Goal: Answer question/provide support

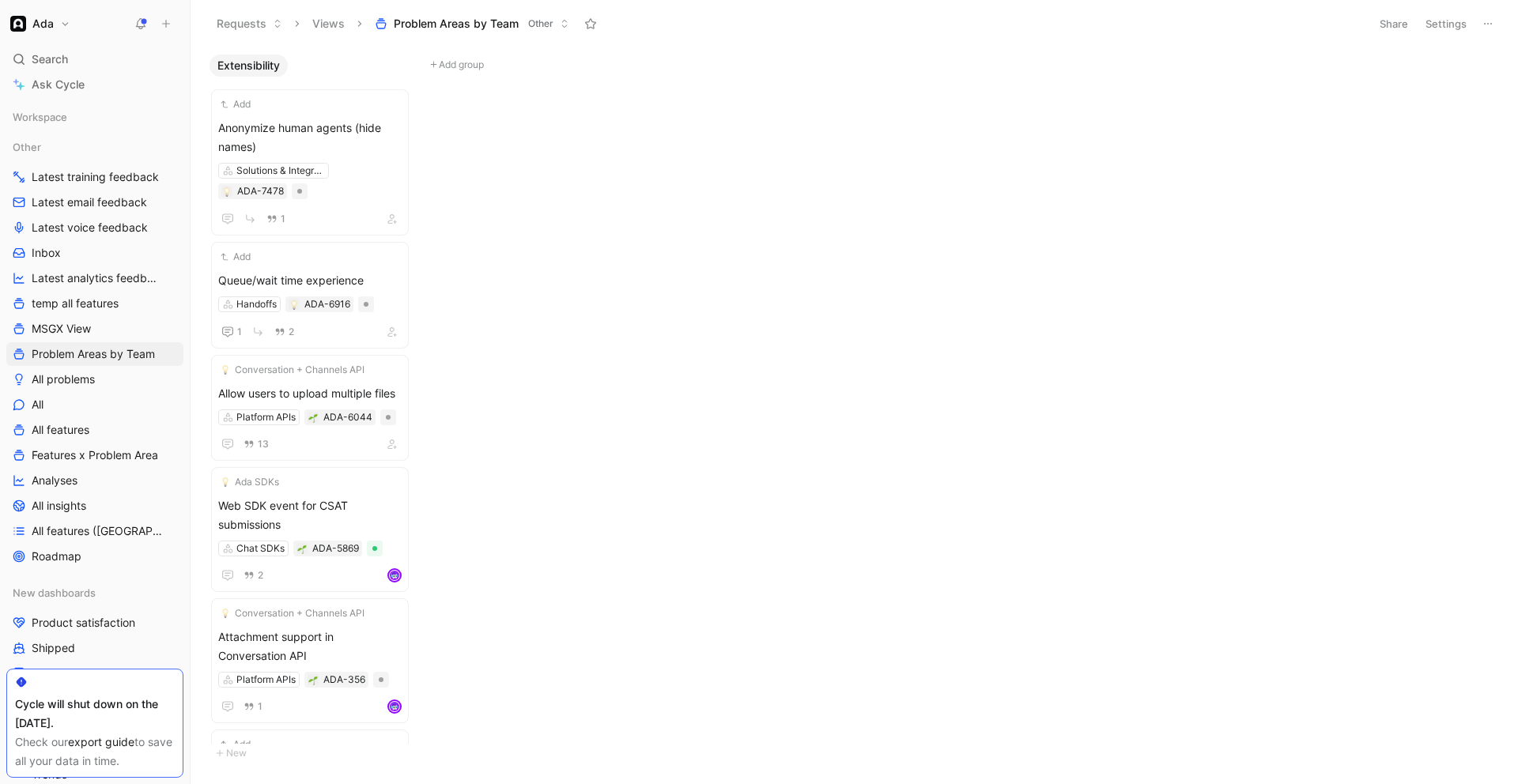
click at [62, 23] on button "Ada" at bounding box center [40, 24] width 68 height 22
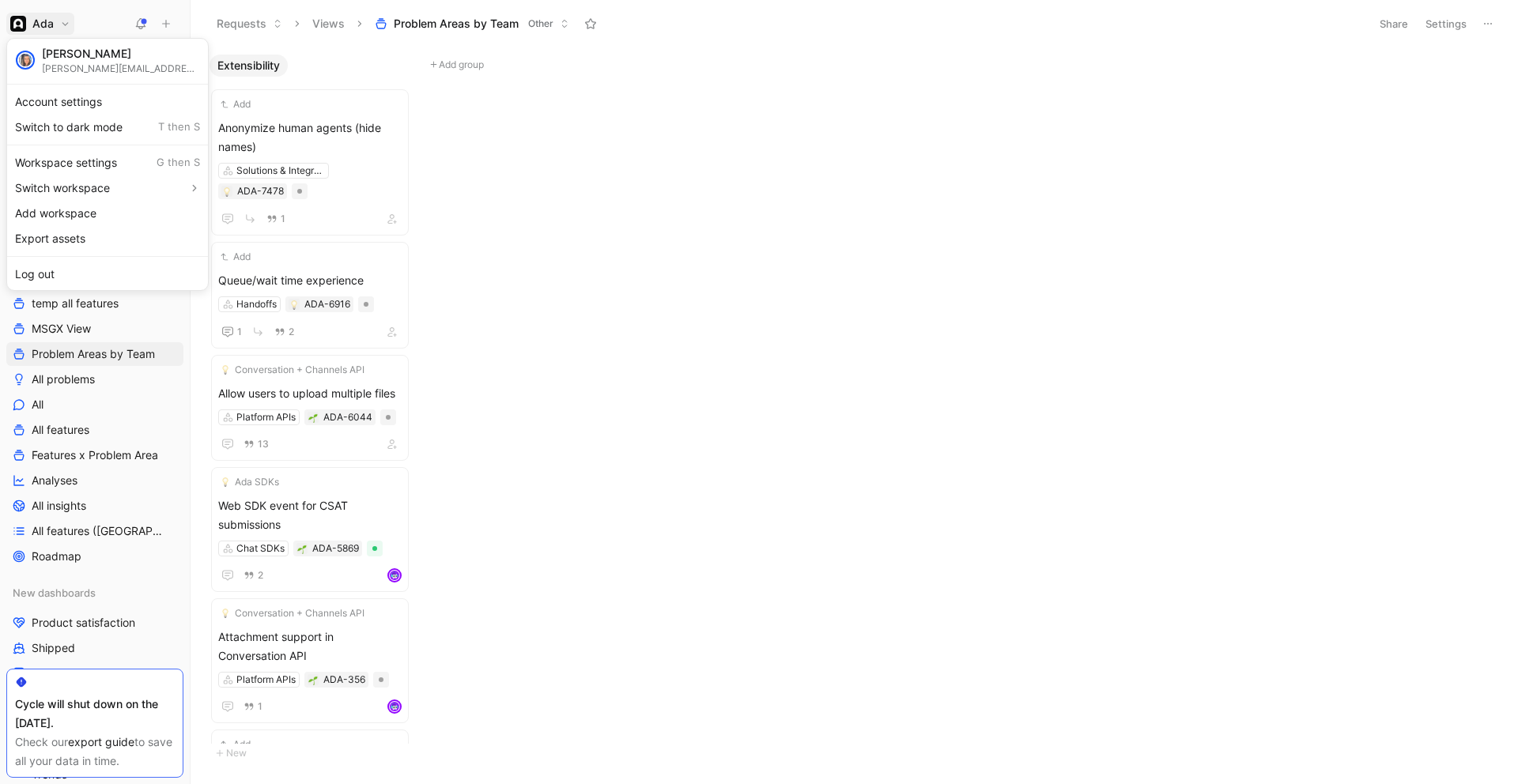
click at [62, 23] on div at bounding box center [759, 392] width 1518 height 784
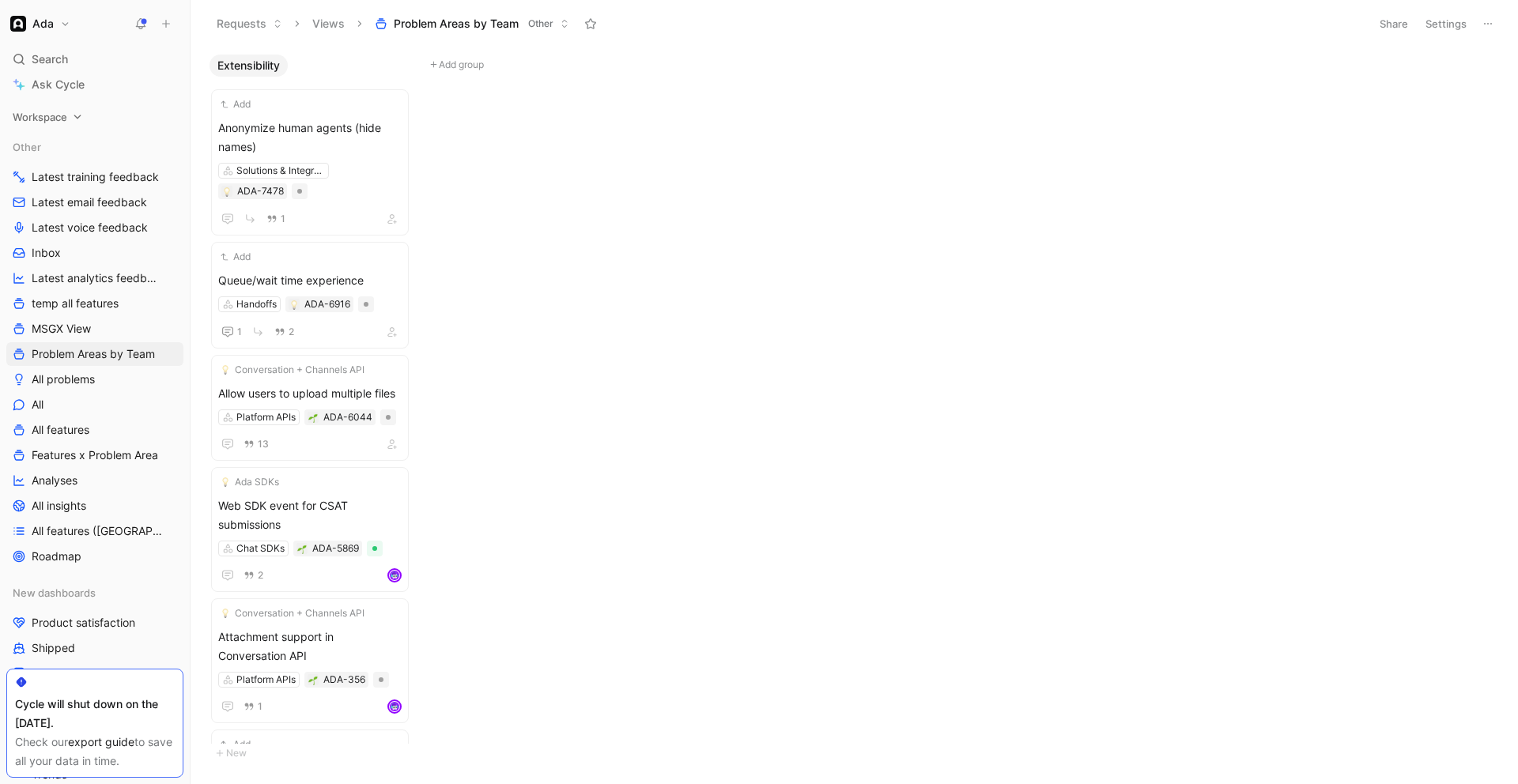
scroll to position [5, 0]
click at [55, 114] on span "Workspace" at bounding box center [40, 112] width 55 height 16
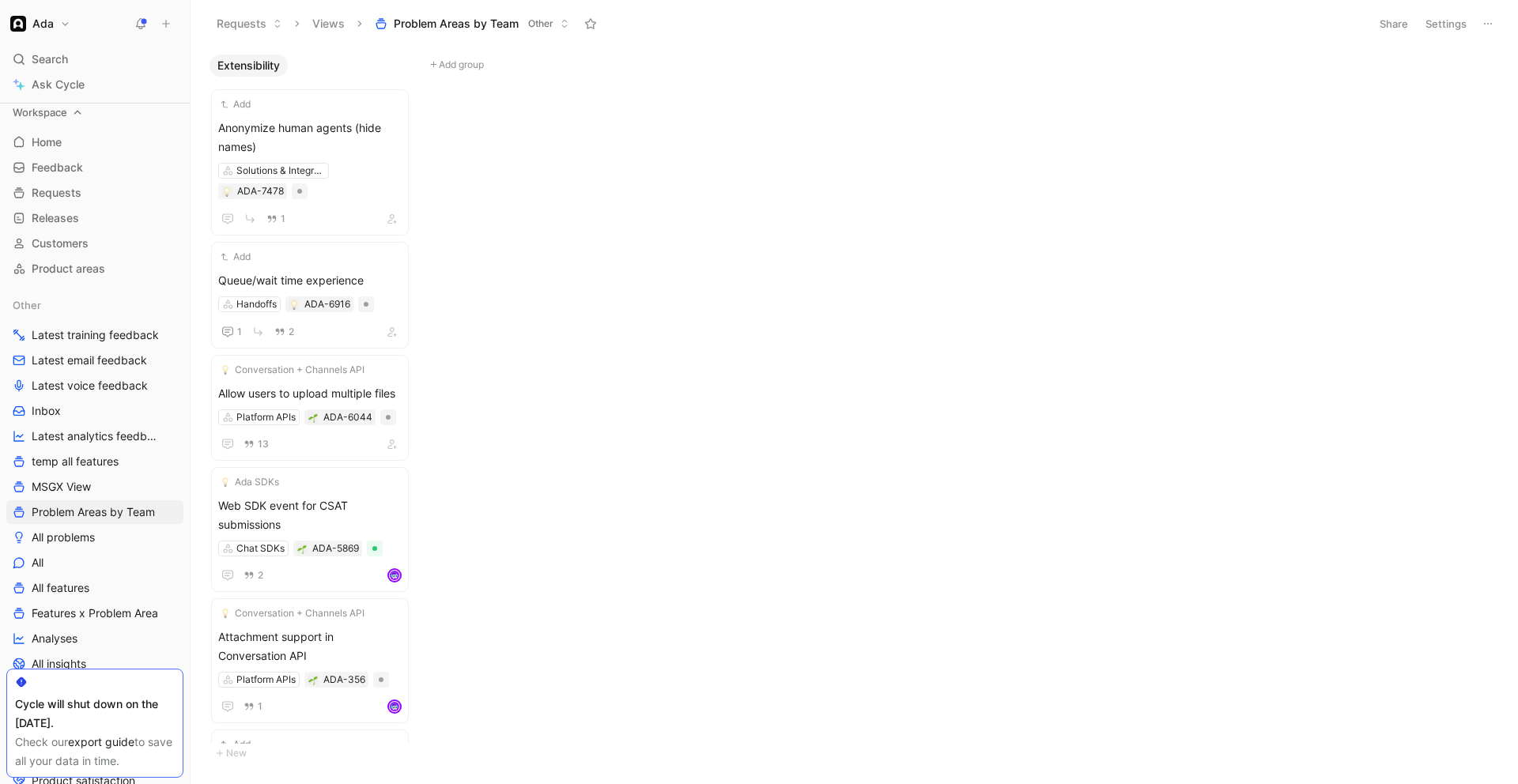
scroll to position [0, 0]
click at [668, 388] on div "Extensibility Add Anonymize human agents (hide names) Solutions & Integrations …" at bounding box center [854, 414] width 1328 height 737
click at [102, 404] on link "Inbox" at bounding box center [95, 416] width 177 height 24
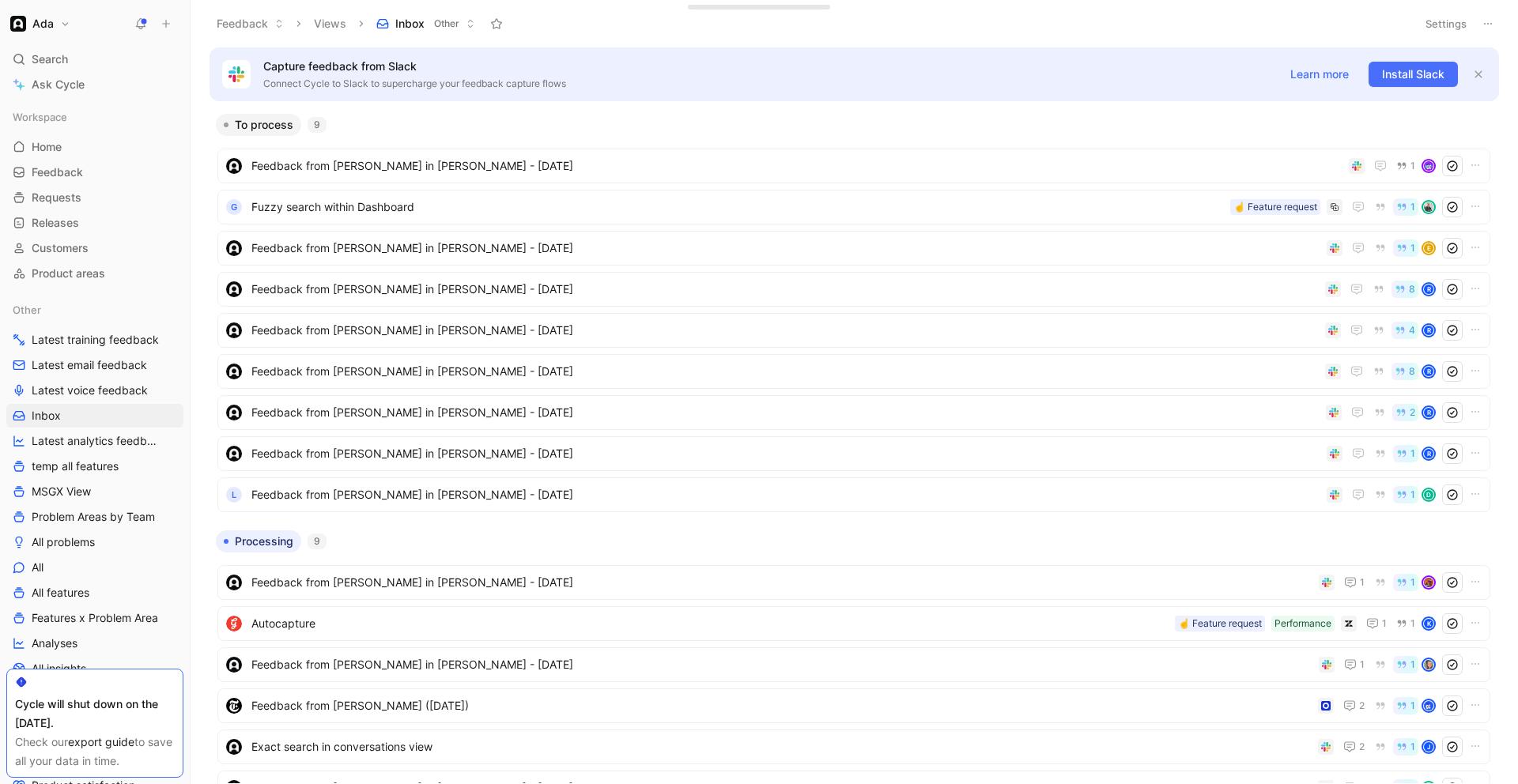
click at [137, 21] on use at bounding box center [141, 23] width 11 height 11
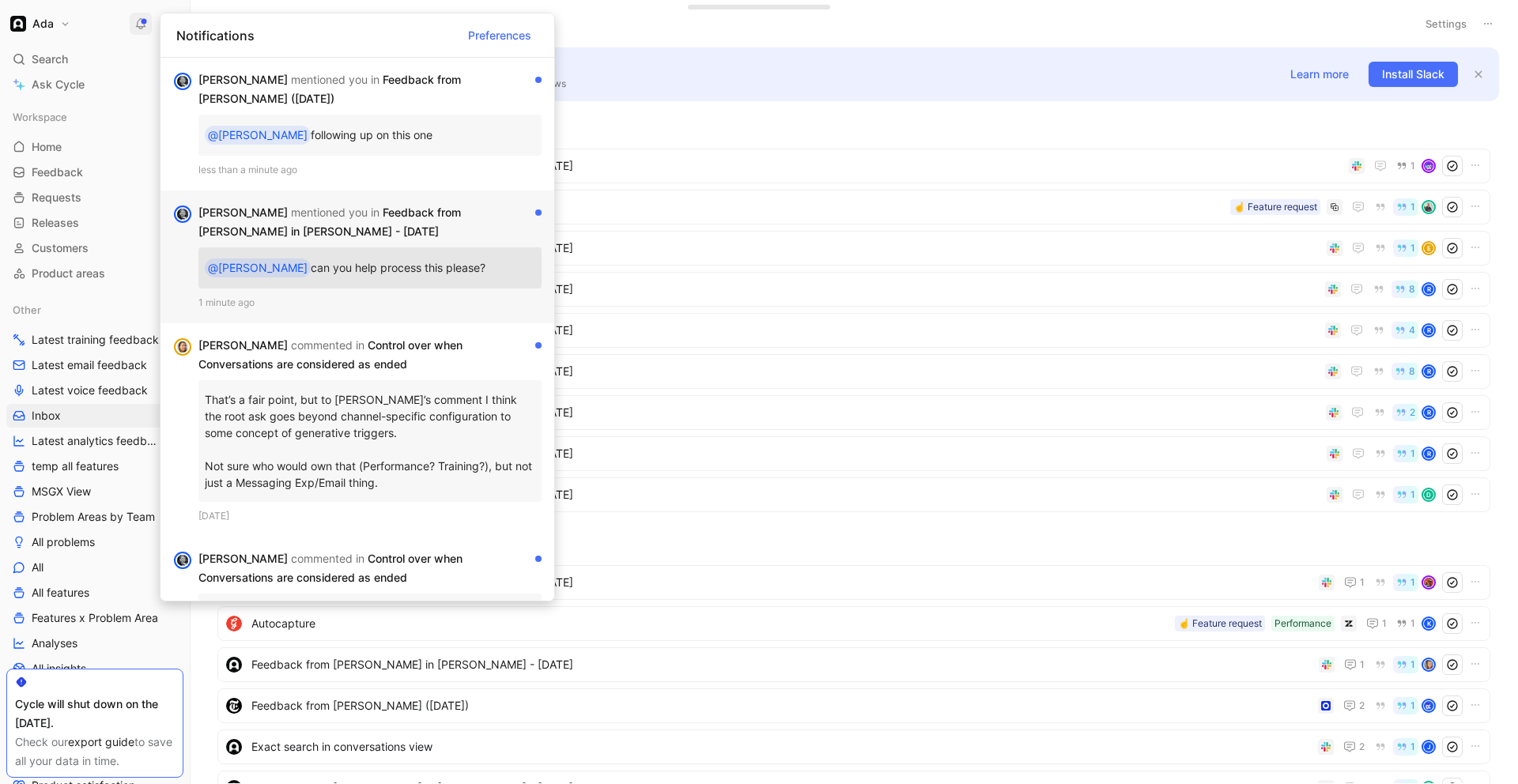
click at [438, 296] on div "1 minute ago" at bounding box center [370, 303] width 343 height 16
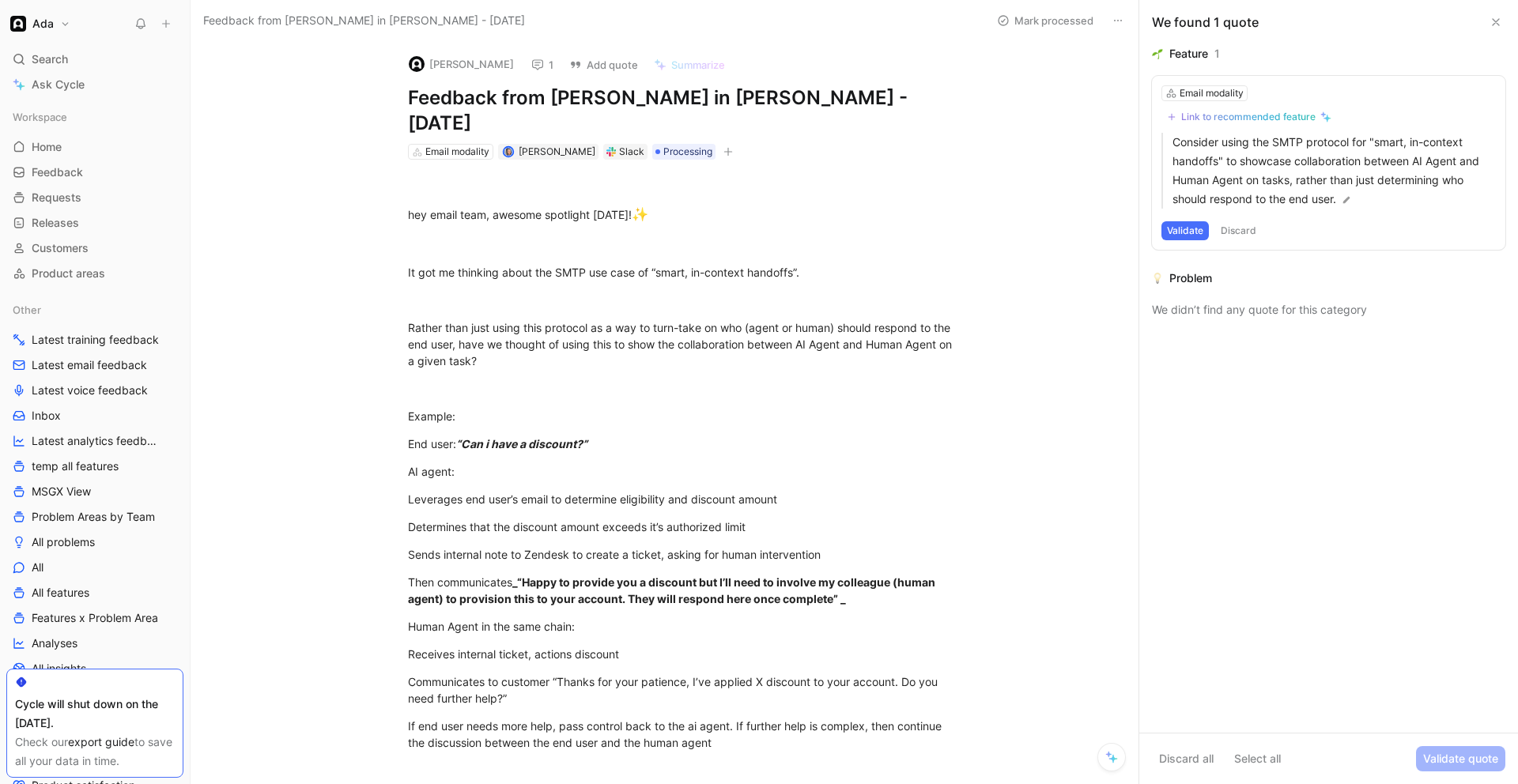
click at [544, 65] on icon at bounding box center [538, 65] width 13 height 13
click at [149, 13] on div at bounding box center [141, 24] width 23 height 23
click at [133, 24] on button at bounding box center [141, 24] width 23 height 22
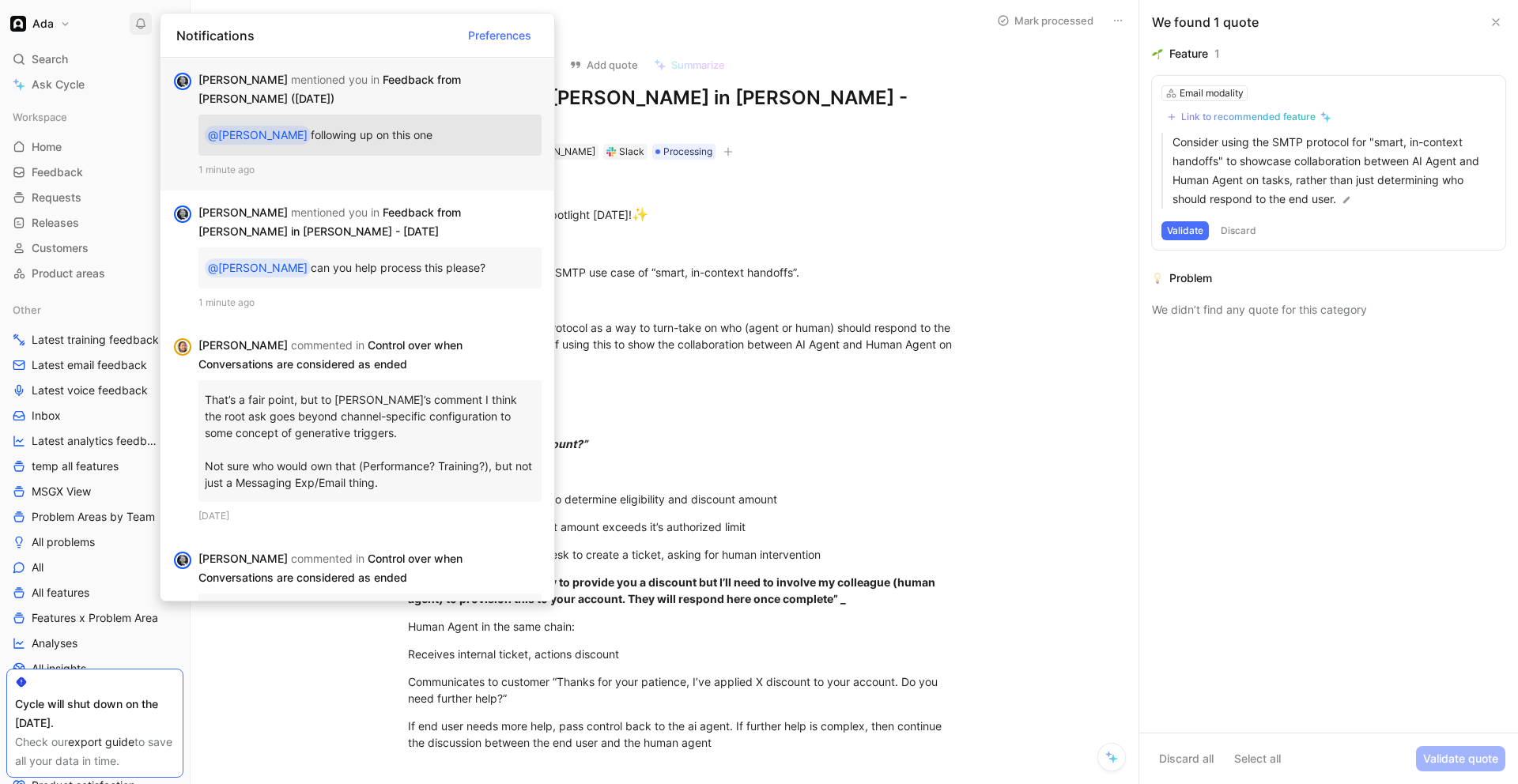
click at [381, 96] on div "Adam mentioned you in Feedback from Christina Malis (Aug 20, 2025)" at bounding box center [363, 89] width 330 height 38
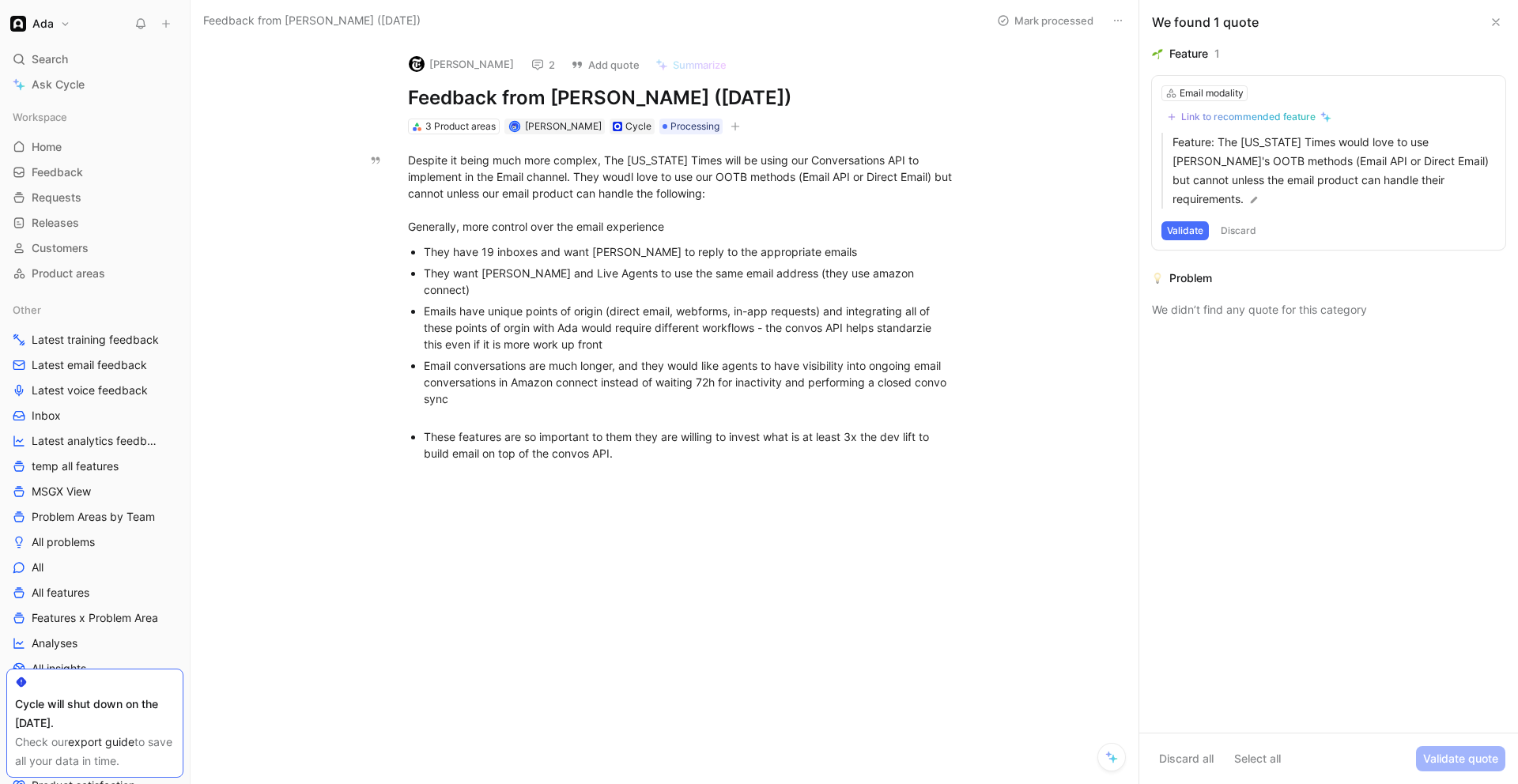
click at [538, 63] on button "2" at bounding box center [542, 65] width 38 height 22
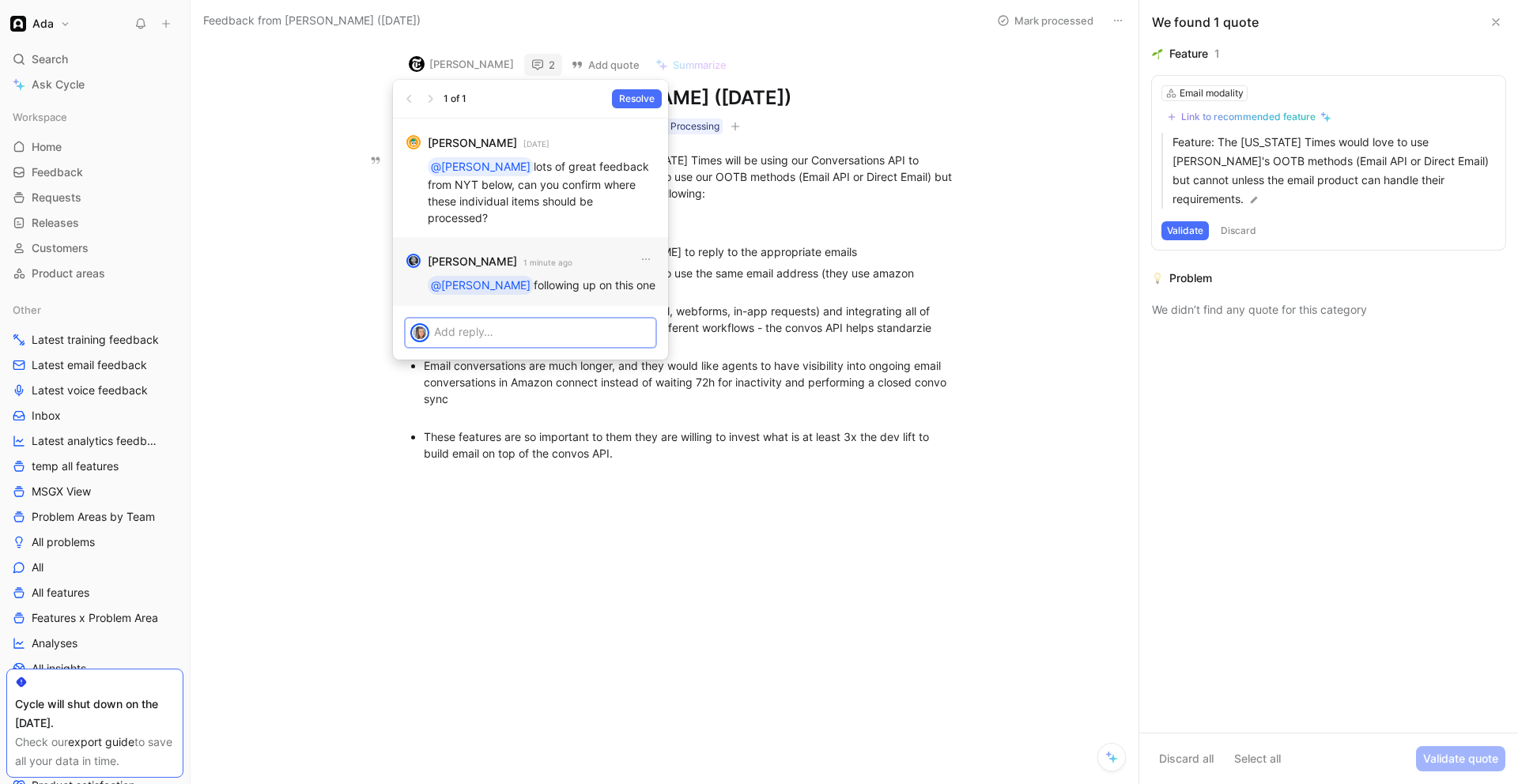
click at [468, 323] on p at bounding box center [542, 331] width 217 height 17
drag, startPoint x: 557, startPoint y: 88, endPoint x: 375, endPoint y: 122, distance: 185.1
click at [368, 119] on body "Ada Search ⌘ K Ask Cycle Workspace Home G then H Feedback G then F Requests G t…" at bounding box center [759, 392] width 1518 height 784
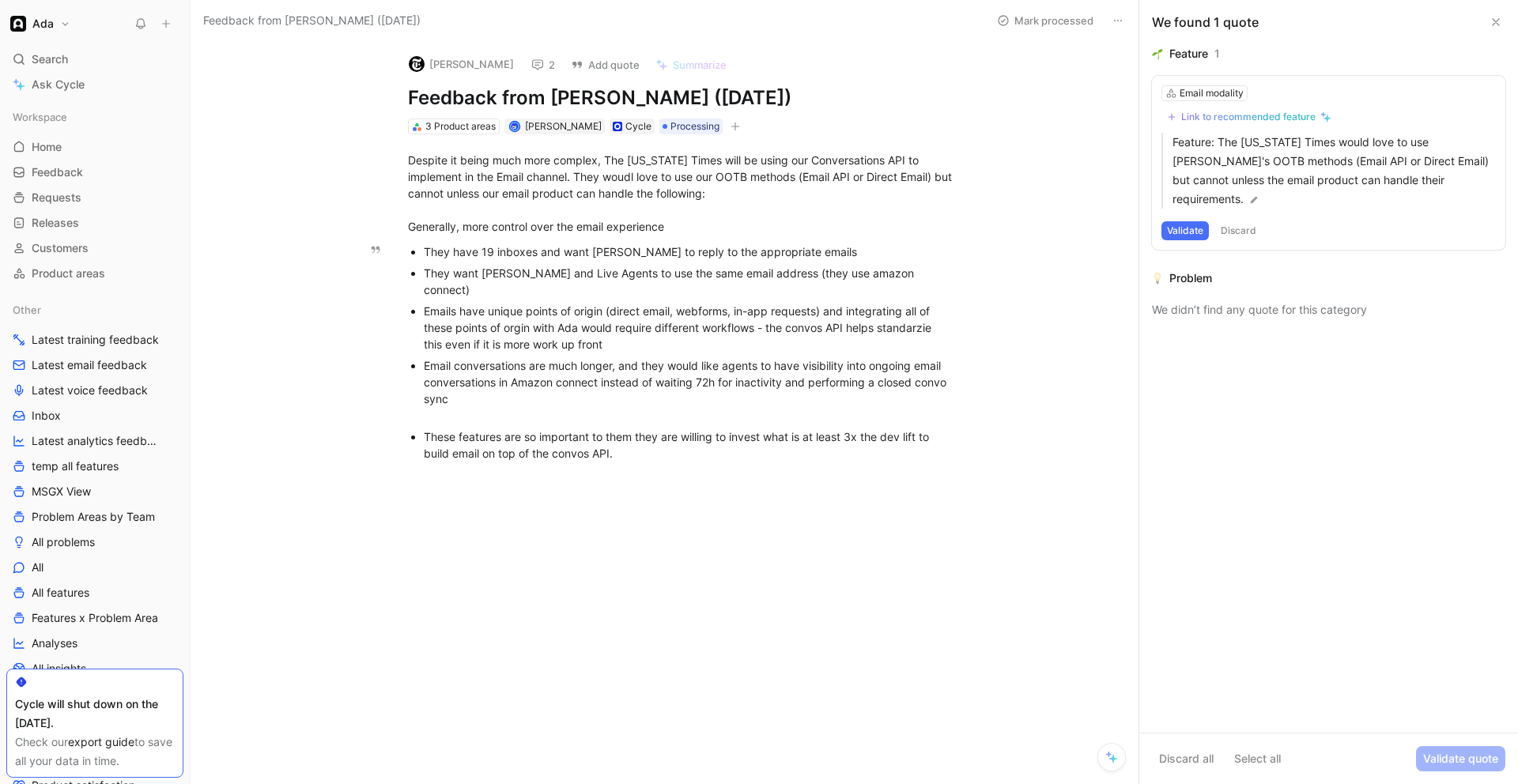
click at [571, 263] on p "They want [PERSON_NAME] and Live Agents to use the same email address (they use…" at bounding box center [689, 281] width 531 height 38
click at [531, 65] on icon at bounding box center [538, 65] width 13 height 13
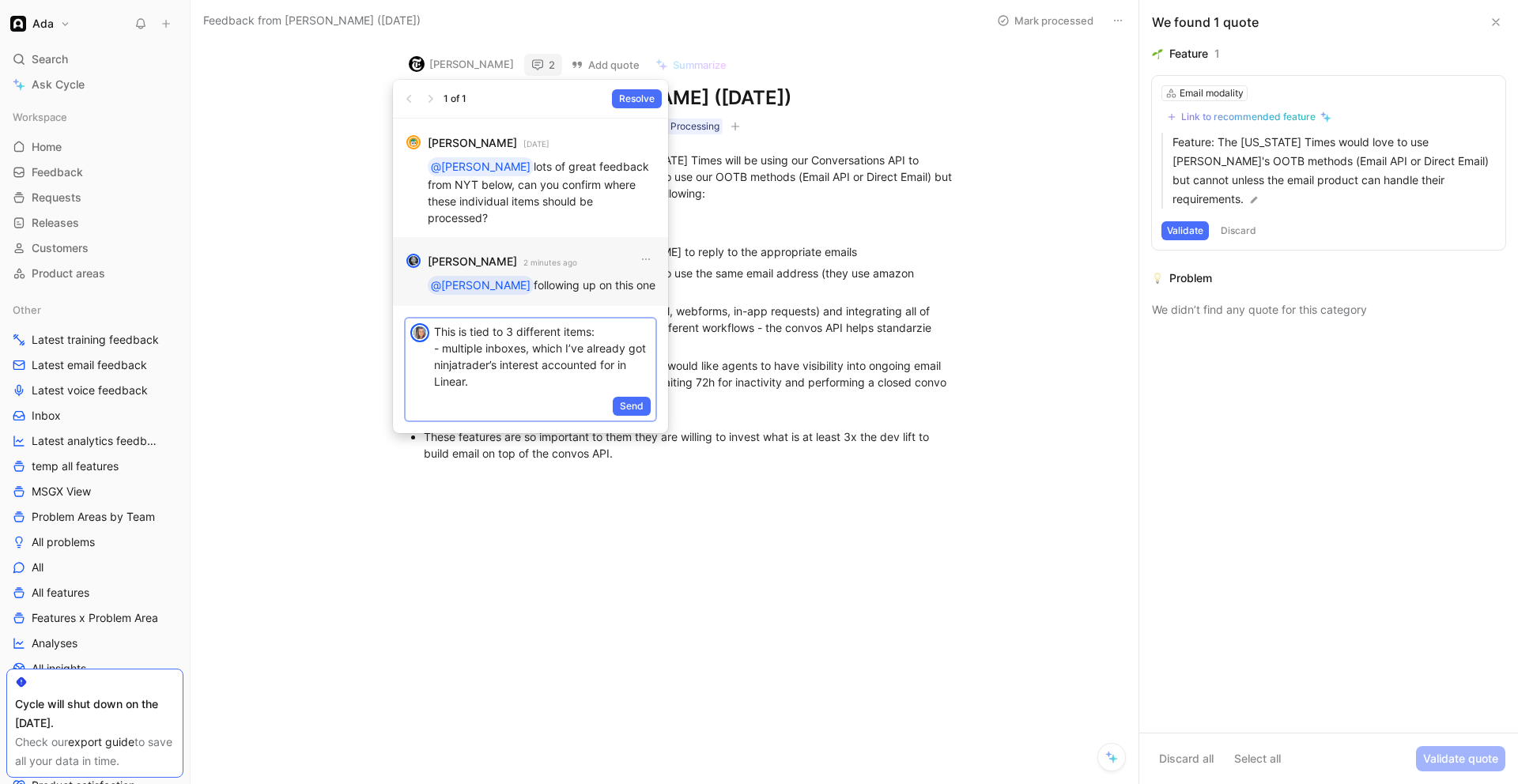
click at [521, 345] on p "This is tied to 3 different items: - multiple inboxes, which I’ve already got n…" at bounding box center [542, 356] width 217 height 67
click at [521, 344] on p "This is tied to 3 different items: - multiple inboxes, which I’ve already got n…" at bounding box center [542, 356] width 217 height 67
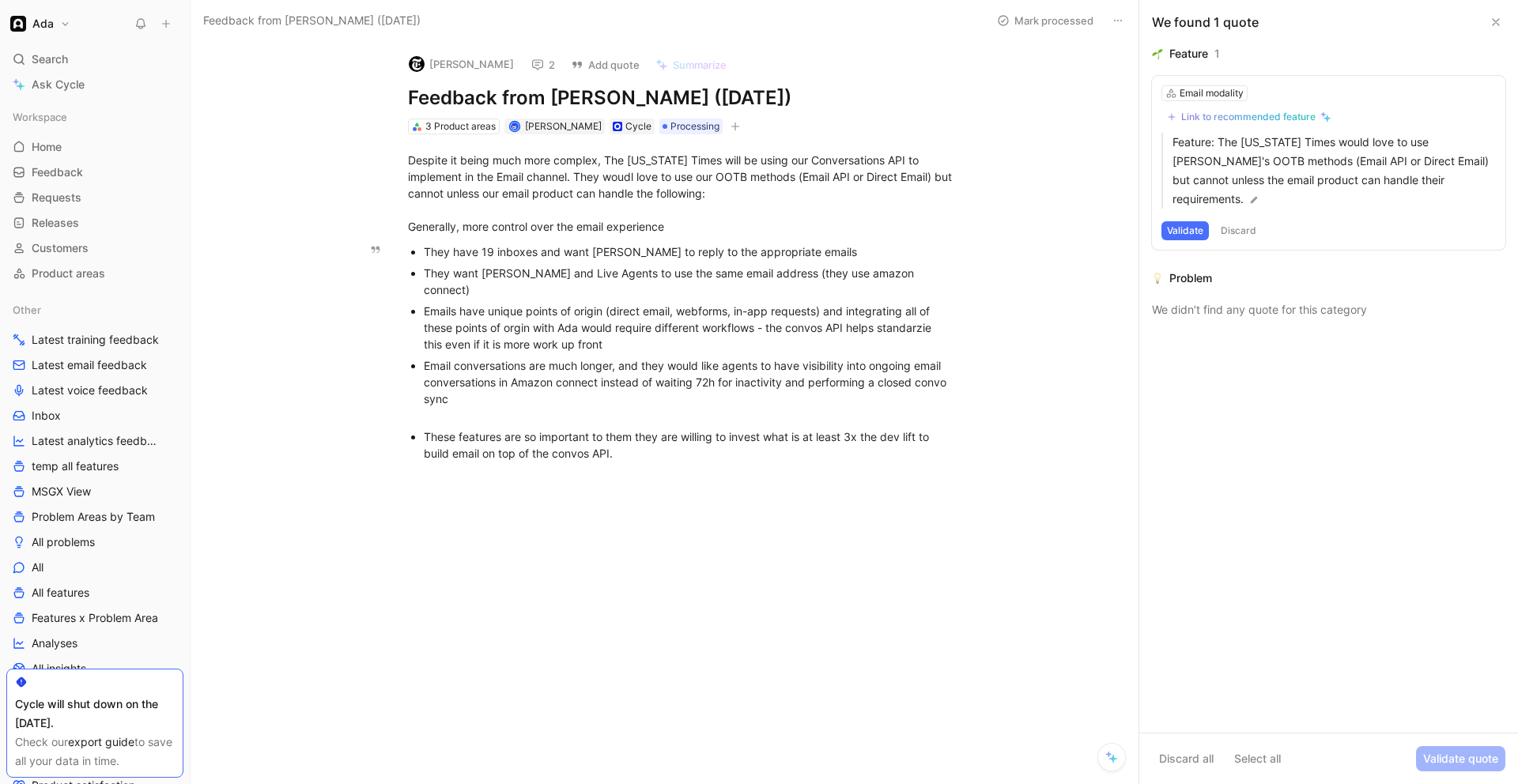
click at [532, 253] on div "They have 19 inboxes and want [PERSON_NAME] to reply to the appropriate emails" at bounding box center [689, 251] width 531 height 17
click at [534, 267] on div "They want [PERSON_NAME] and Live Agents to use the same email address (they use…" at bounding box center [689, 281] width 531 height 33
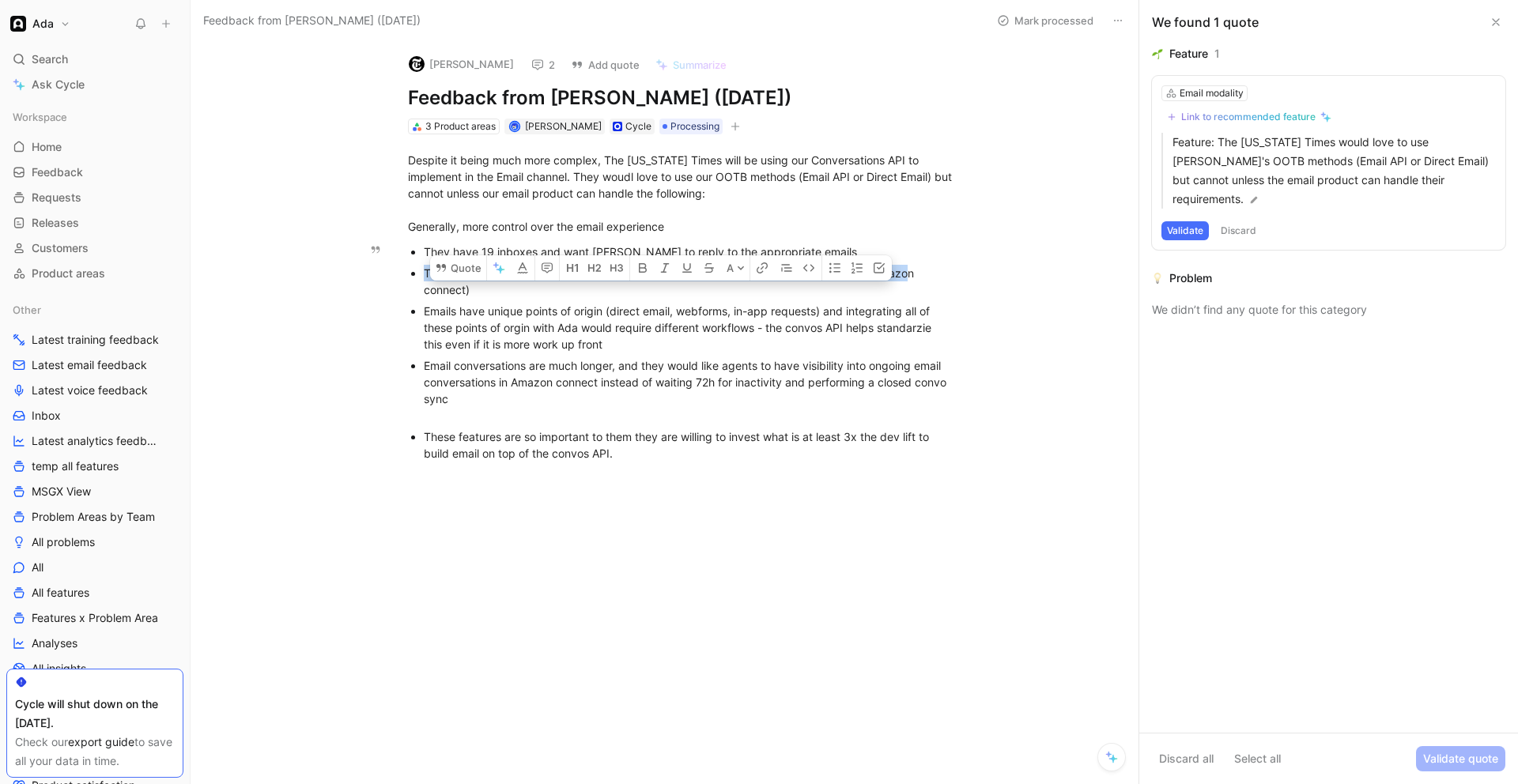
click at [534, 267] on div "They want [PERSON_NAME] and Live Agents to use the same email address (they use…" at bounding box center [689, 281] width 531 height 33
drag, startPoint x: 559, startPoint y: 316, endPoint x: 471, endPoint y: 26, distance: 303.1
click at [559, 316] on div "Emails have unique points of origin (direct email, webforms, in-app requests) a…" at bounding box center [689, 328] width 531 height 50
click at [531, 67] on icon at bounding box center [538, 65] width 13 height 13
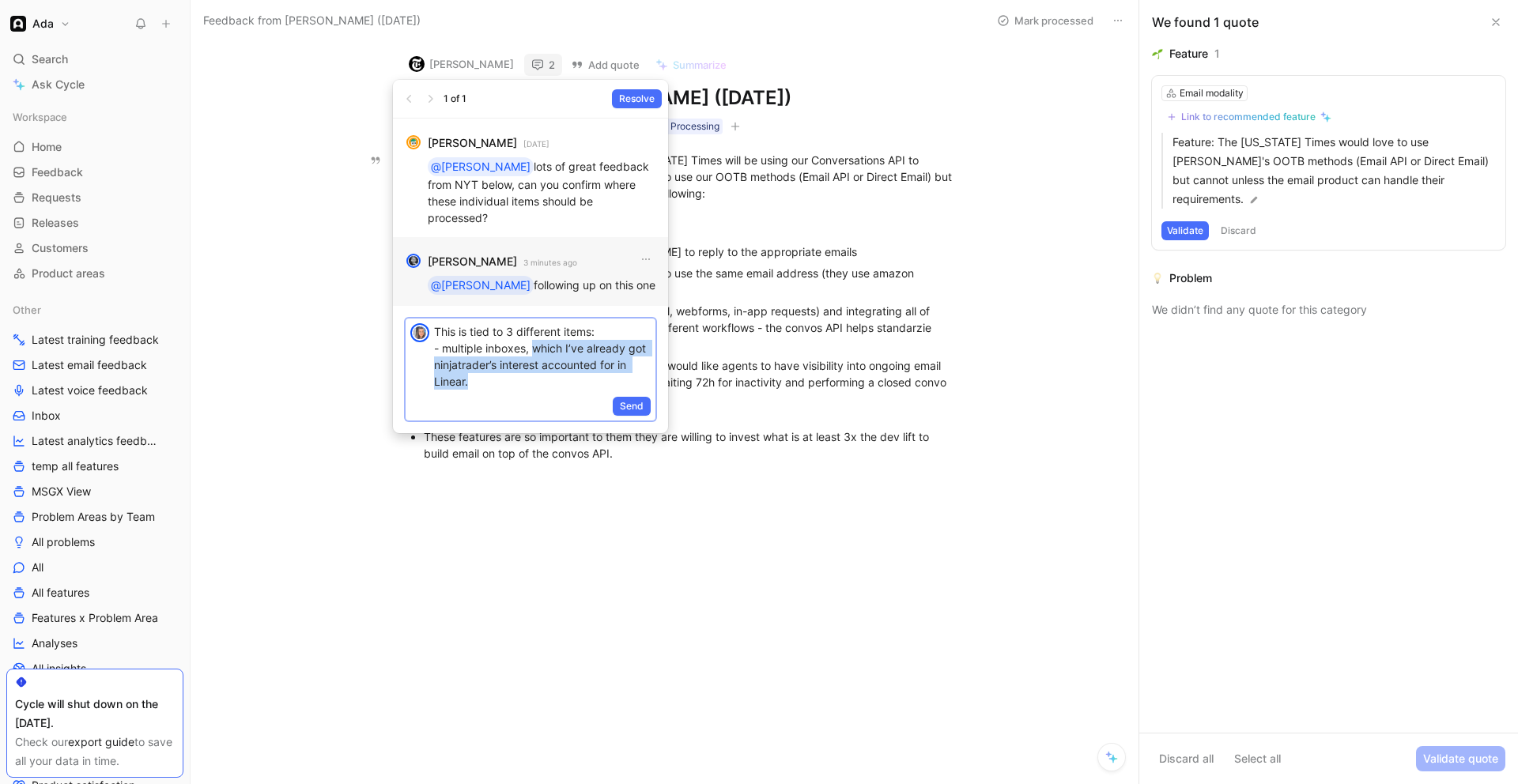
drag, startPoint x: 532, startPoint y: 360, endPoint x: 535, endPoint y: 325, distance: 35.1
click at [534, 325] on p "This is tied to 3 different items: - multiple inboxes, which I’ve already got n…" at bounding box center [542, 356] width 217 height 67
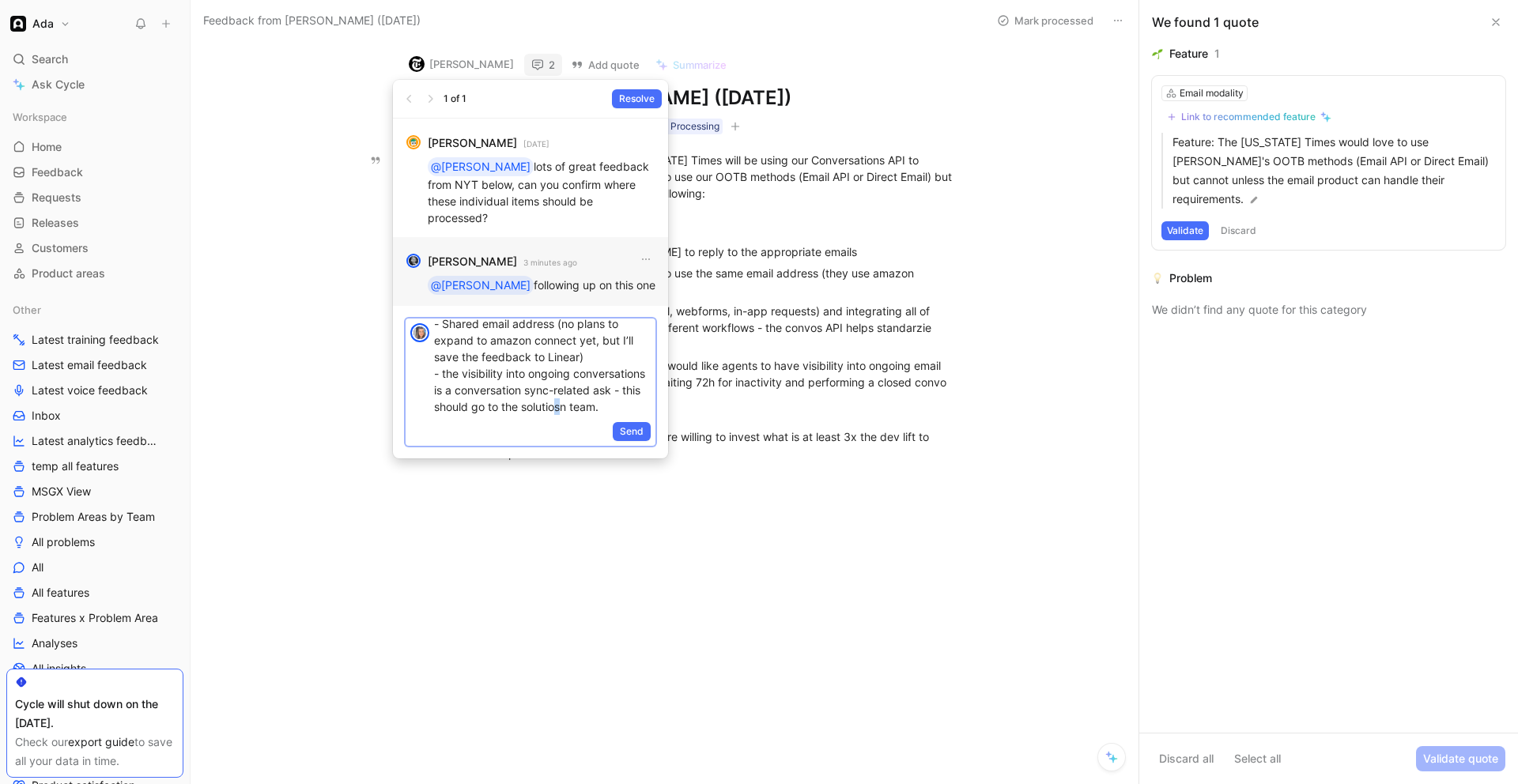
scroll to position [74, 0]
drag, startPoint x: 468, startPoint y: 394, endPoint x: 481, endPoint y: 392, distance: 13.2
click at [481, 392] on p "This is tied to 3 different items: - multiple inboxes, I’ll add NYT’s quote in …" at bounding box center [542, 340] width 217 height 149
click at [435, 323] on p "This is tied to 3 different items: - multiple inboxes, I’ll add NYT’s quote in …" at bounding box center [542, 406] width 217 height 166
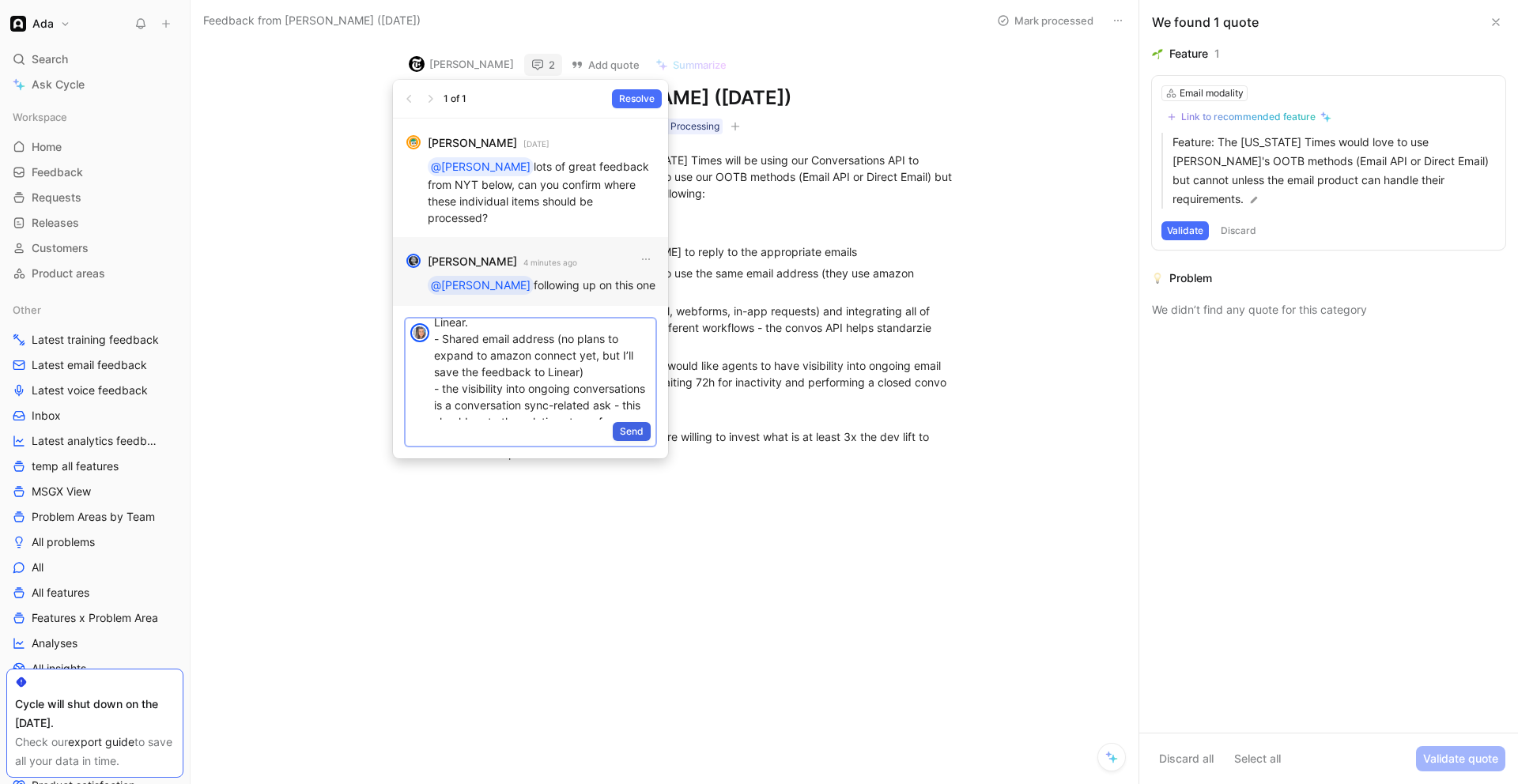
scroll to position [52, 0]
click at [627, 423] on button "Send" at bounding box center [631, 431] width 38 height 19
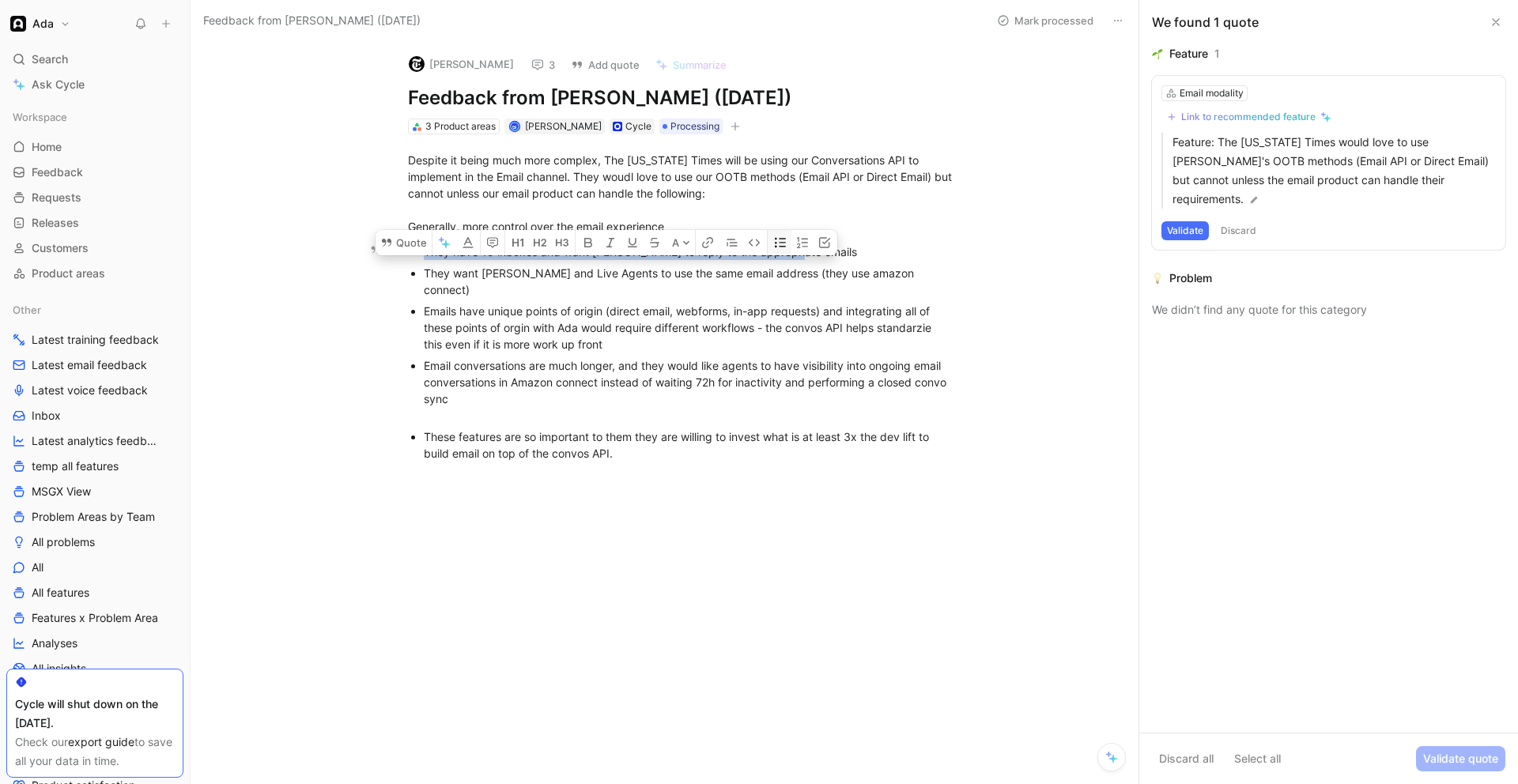
drag, startPoint x: 422, startPoint y: 244, endPoint x: 767, endPoint y: 223, distance: 345.6
click at [796, 251] on div "They have 19 inboxes and want [PERSON_NAME] to reply to the appropriate emails" at bounding box center [689, 251] width 531 height 17
click at [575, 166] on div "Despite it being much more complex, The [US_STATE] Times will be using our Conv…" at bounding box center [681, 193] width 547 height 83
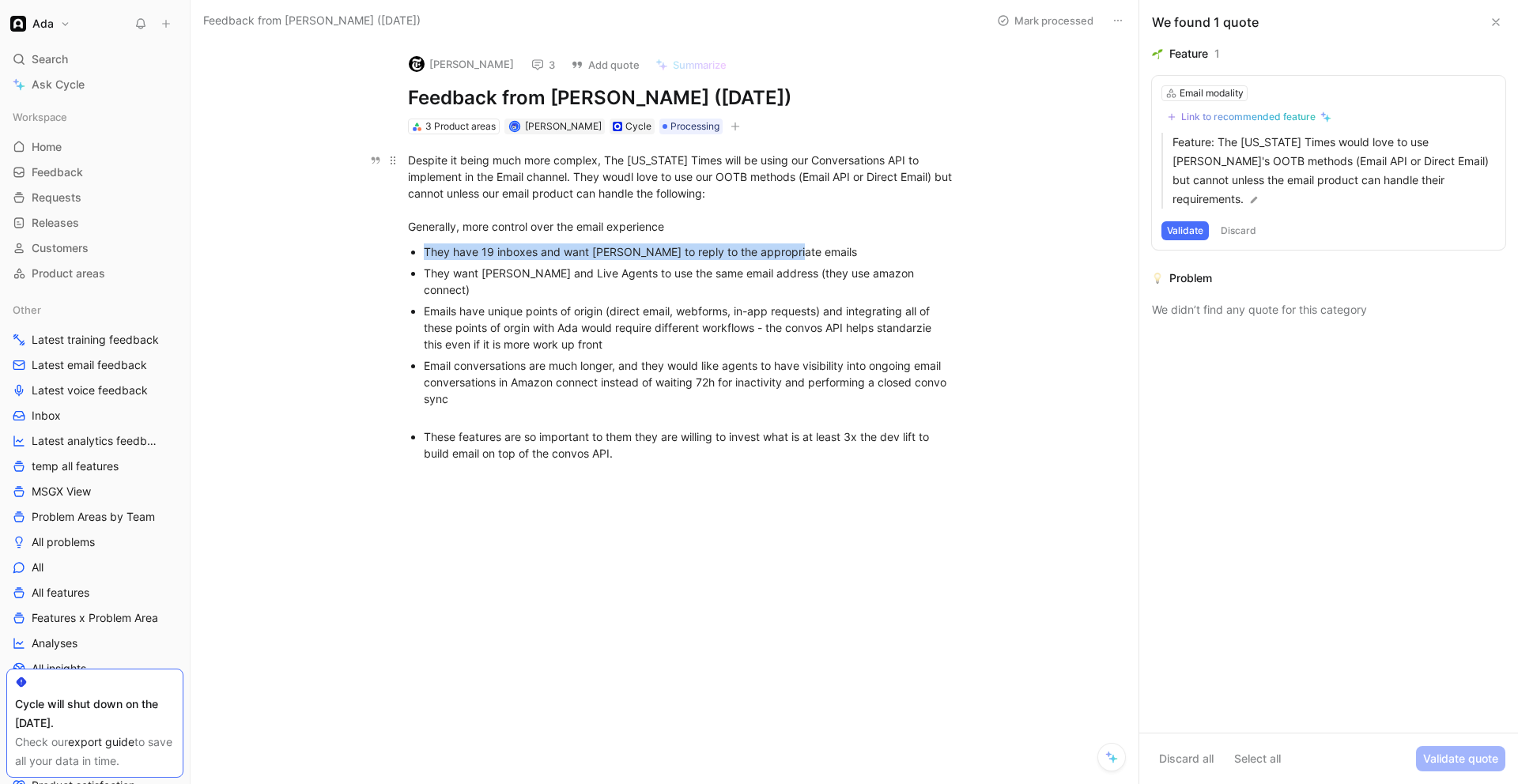
drag, startPoint x: 576, startPoint y: 182, endPoint x: 563, endPoint y: 185, distance: 13.3
click at [574, 182] on div "Despite it being much more complex, The [US_STATE] Times will be using our Conv…" at bounding box center [681, 193] width 547 height 83
drag, startPoint x: 407, startPoint y: 163, endPoint x: 649, endPoint y: 425, distance: 356.7
click at [649, 425] on div "Despite it being much more complex, The [US_STATE] Times will be using our Conv…" at bounding box center [681, 305] width 914 height 342
drag, startPoint x: 646, startPoint y: 439, endPoint x: 403, endPoint y: 164, distance: 367.0
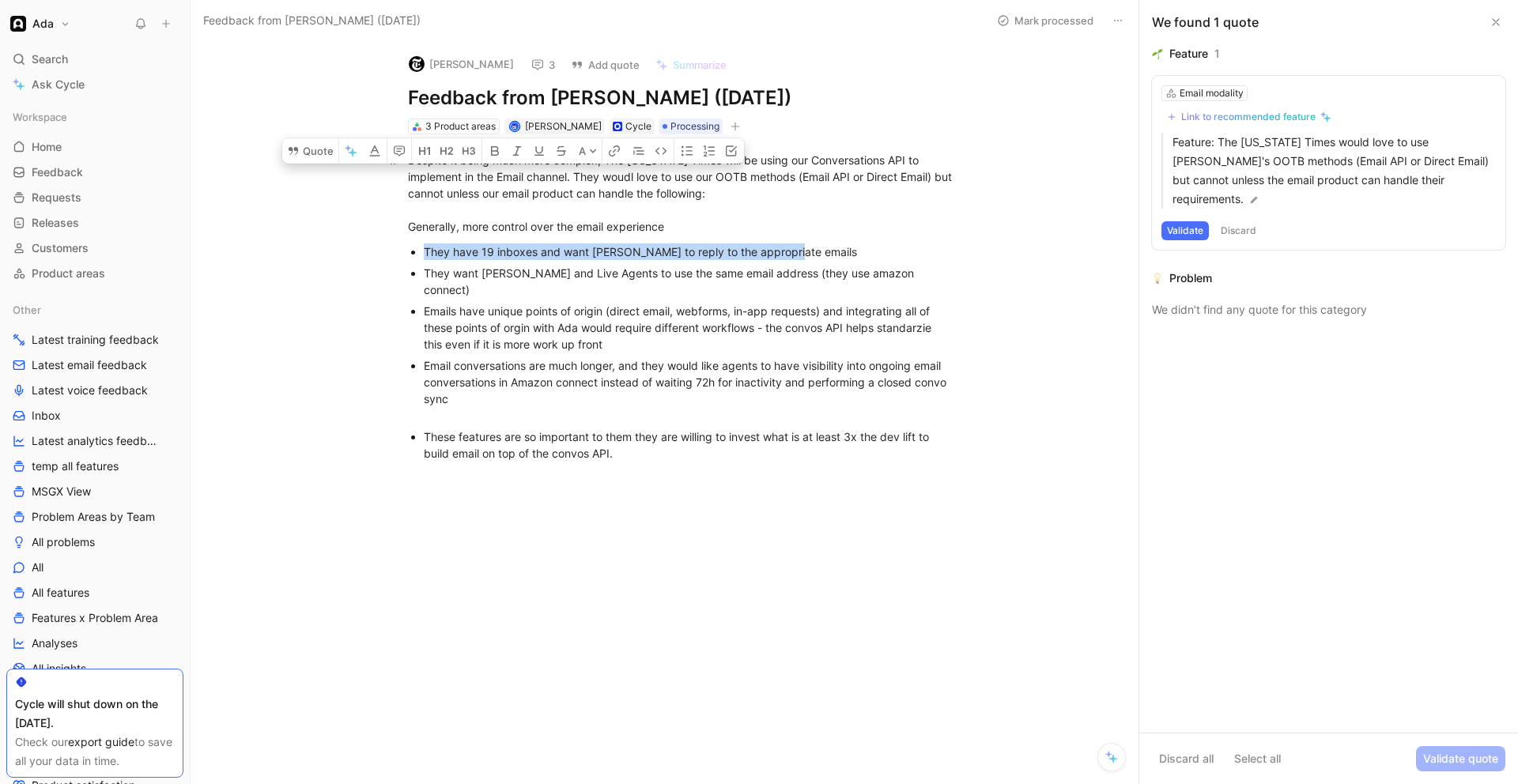
click at [403, 164] on div "Despite it being much more complex, The [US_STATE] Times will be using our Conv…" at bounding box center [681, 305] width 914 height 342
copy div "Despite it being much more complex, The [US_STATE] Times will be using our Conv…"
click at [683, 247] on div "They have 19 inboxes and want [PERSON_NAME] to reply to the appropriate emails" at bounding box center [689, 251] width 531 height 17
click at [689, 250] on div "They have 19 inboxes and want [PERSON_NAME] to reply to the appropriate emails" at bounding box center [689, 251] width 531 height 17
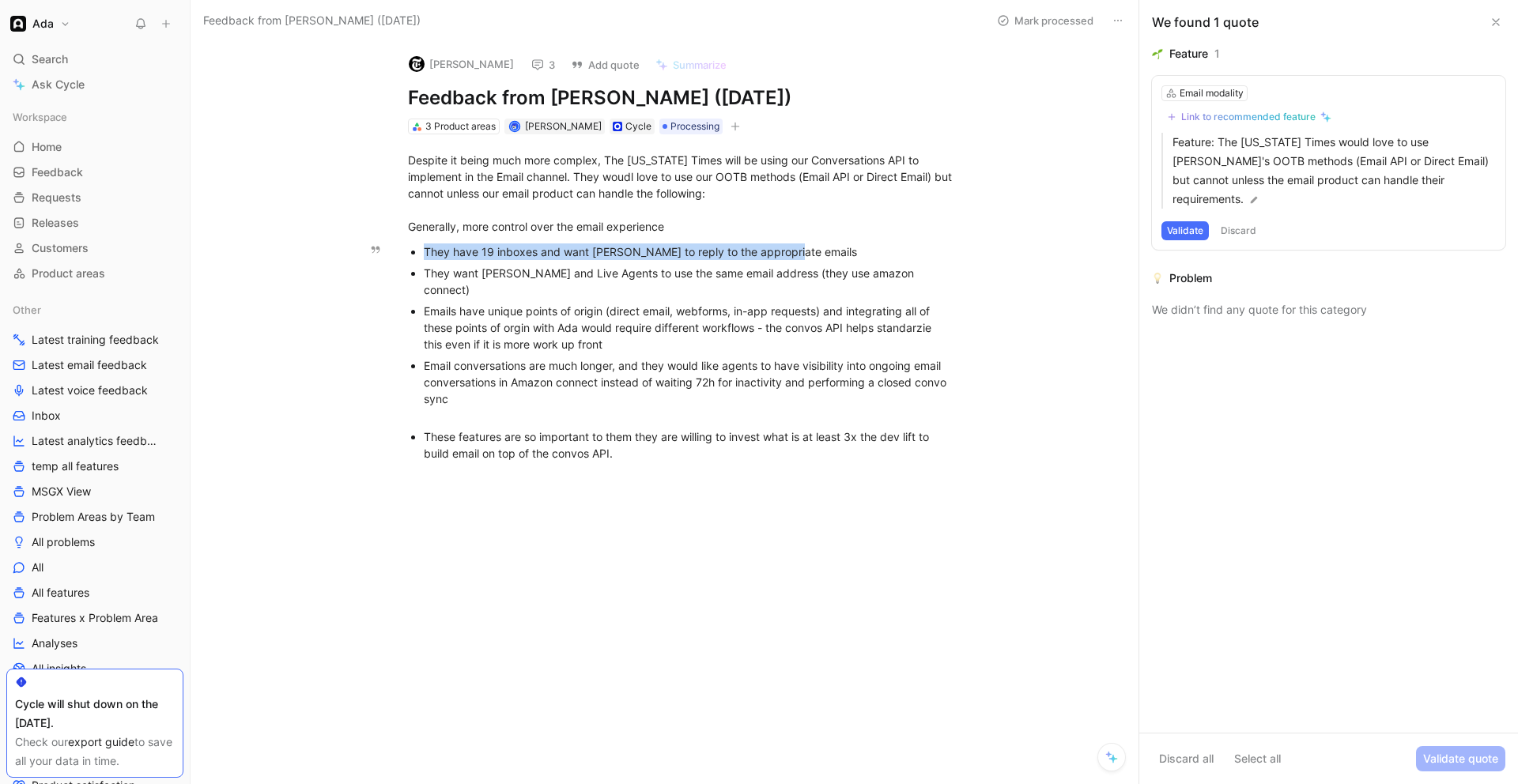
click at [689, 250] on div "They have 19 inboxes and want [PERSON_NAME] to reply to the appropriate emails" at bounding box center [689, 251] width 531 height 17
click at [524, 72] on button "3" at bounding box center [542, 65] width 38 height 22
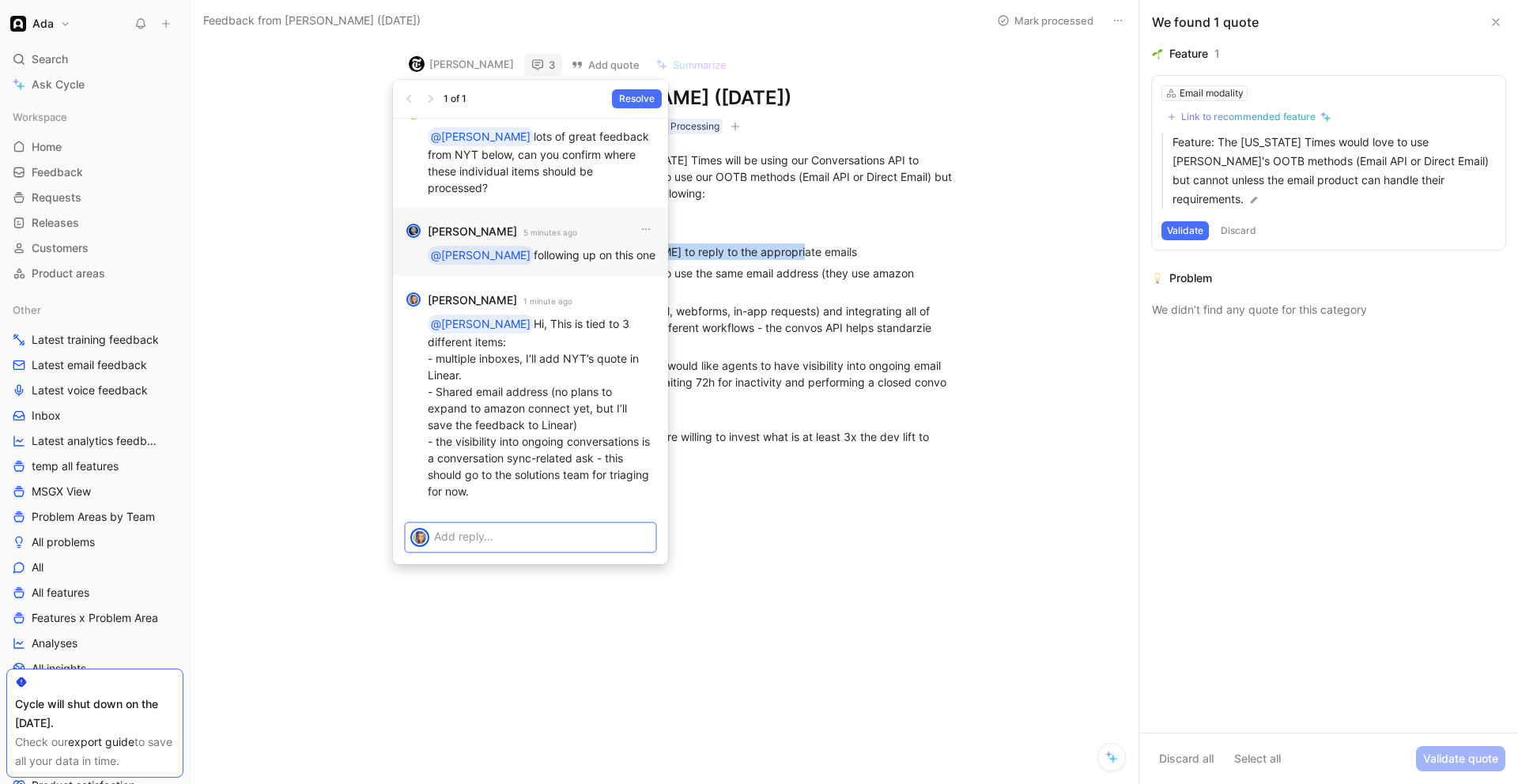
click at [490, 534] on p at bounding box center [542, 536] width 217 height 17
drag, startPoint x: 830, startPoint y: 466, endPoint x: 841, endPoint y: 467, distance: 11.0
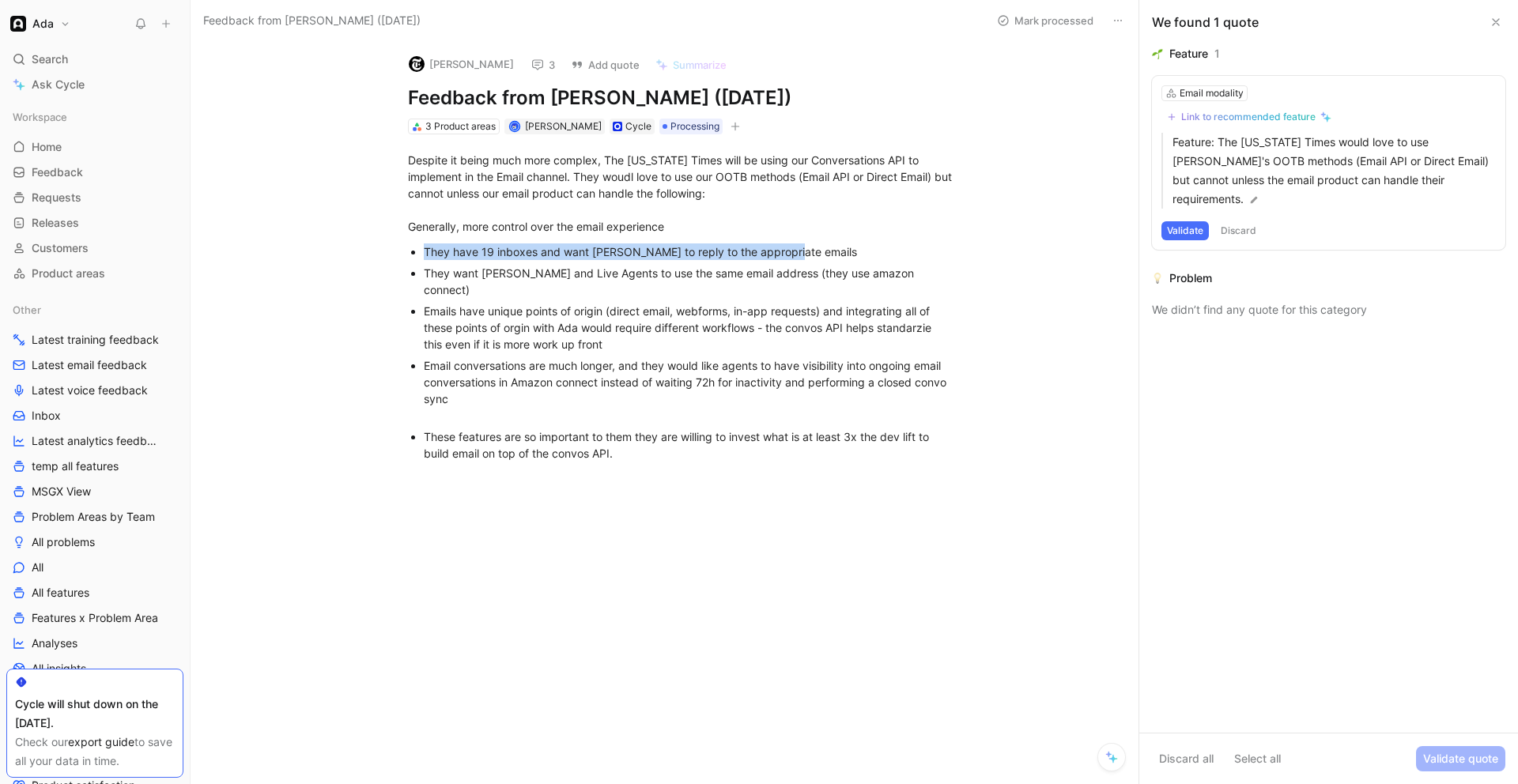
click at [531, 64] on icon at bounding box center [538, 65] width 13 height 13
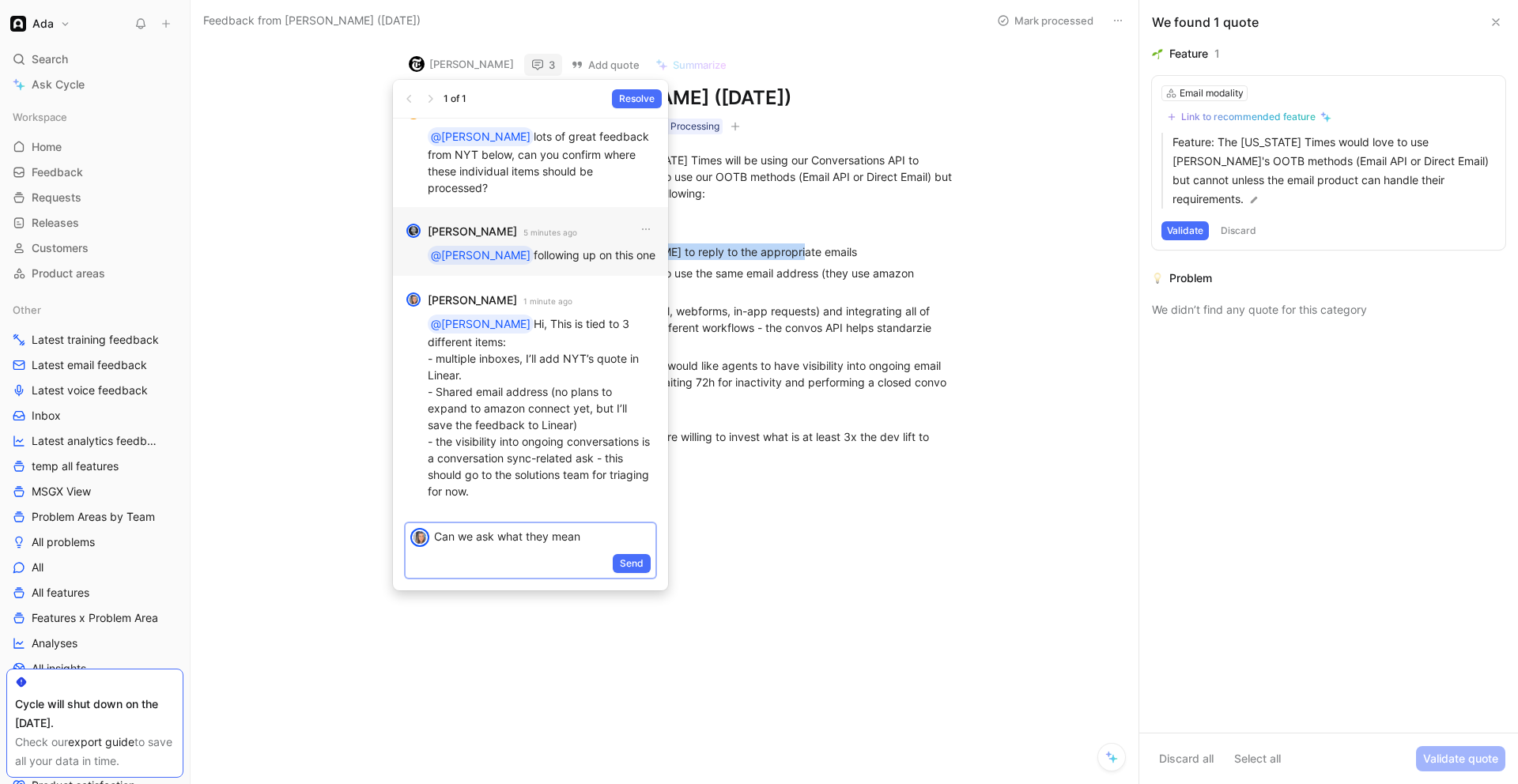
click at [526, 545] on div "Can we ask what they mean" at bounding box center [544, 536] width 221 height 26
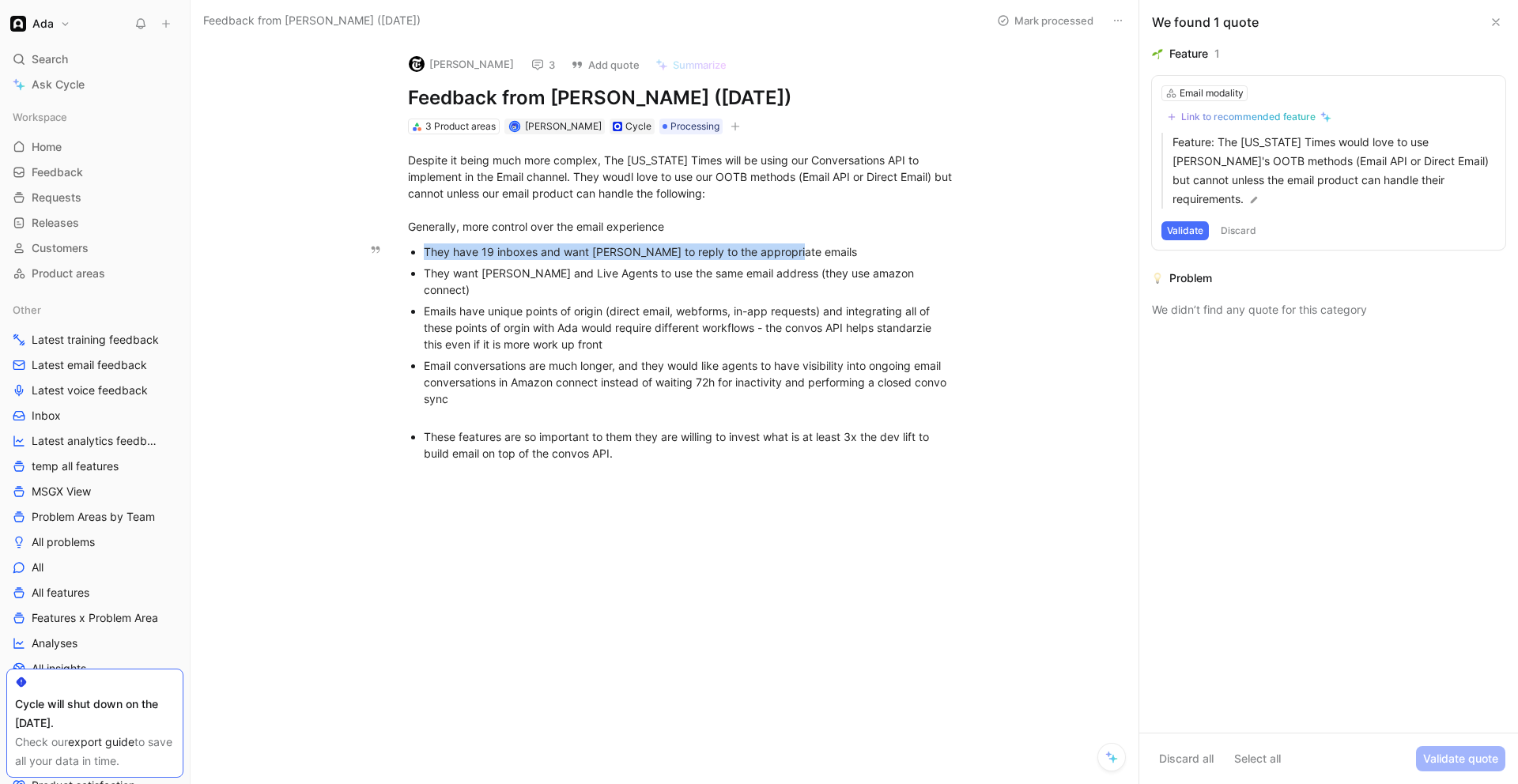
click at [550, 439] on div "These features are so important to them they are willing to invest what is at l…" at bounding box center [689, 444] width 531 height 33
copy div "These features are so important to them they are willing to invest what is at l…"
click at [411, 92] on h1 "Feedback from [PERSON_NAME] ([DATE])" at bounding box center [681, 97] width 547 height 25
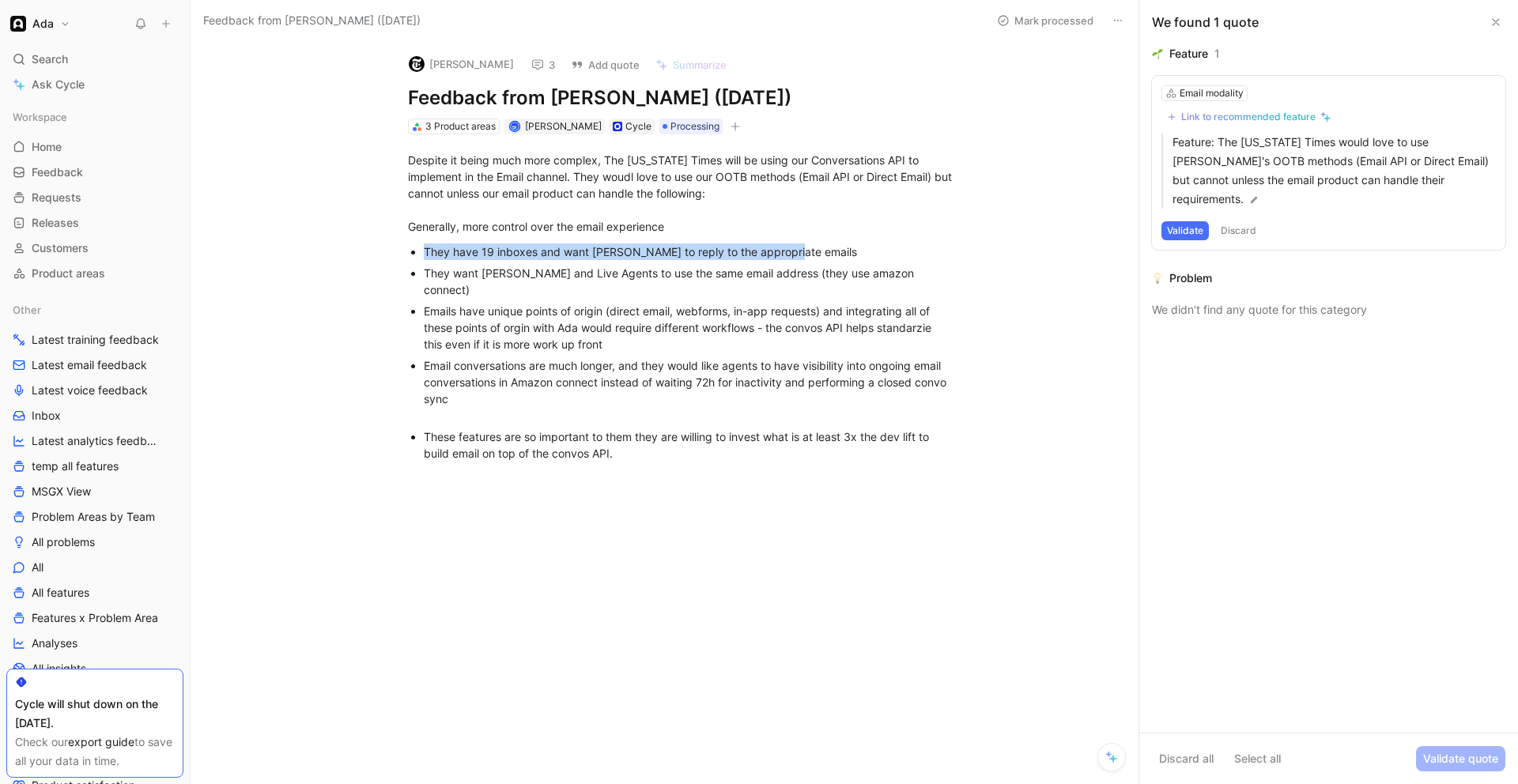
click at [531, 68] on icon at bounding box center [538, 65] width 13 height 13
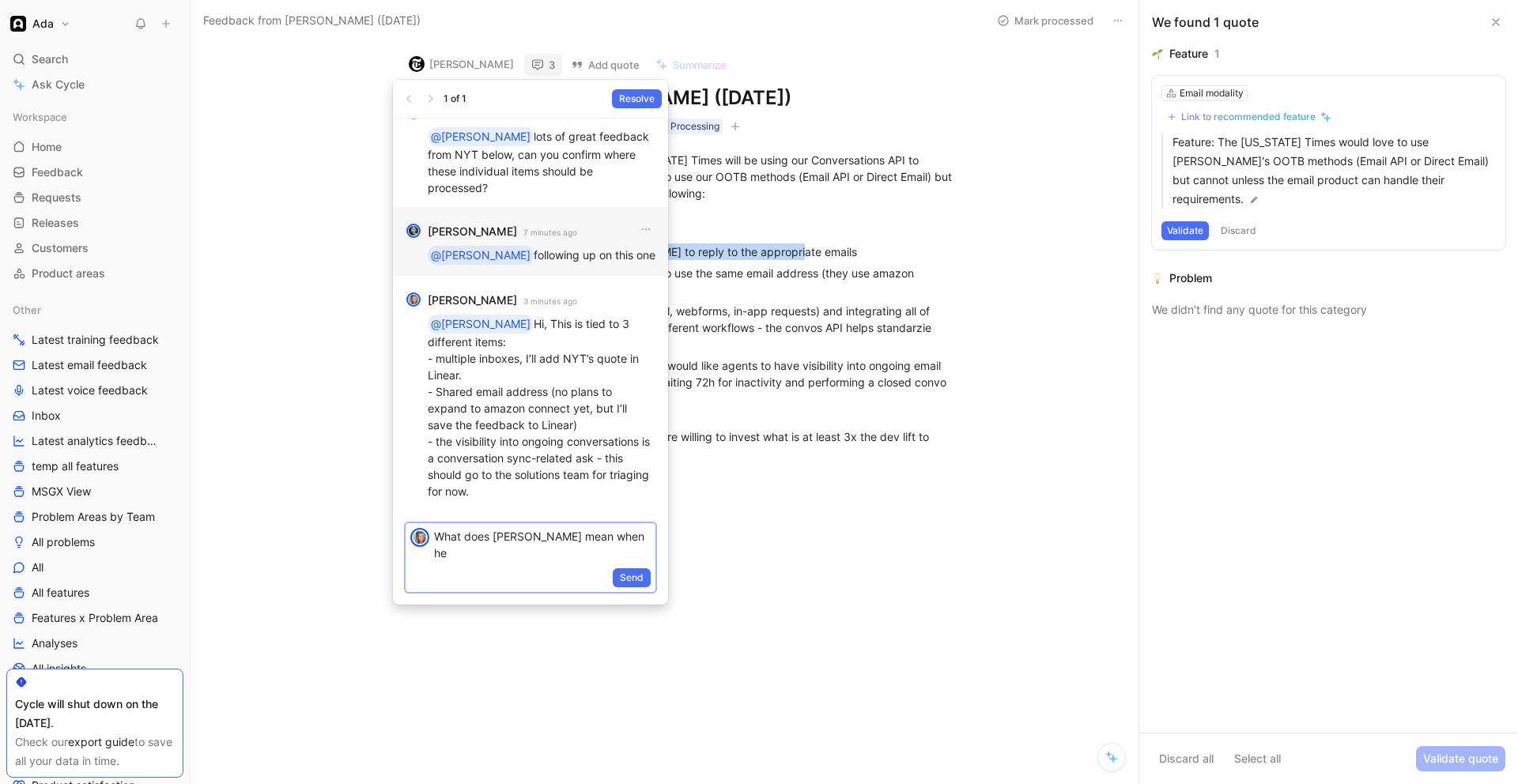
click at [542, 537] on p "What does [PERSON_NAME] mean when he" at bounding box center [542, 544] width 217 height 33
click at [541, 536] on p "What does [PERSON_NAME] mean when he" at bounding box center [542, 544] width 217 height 33
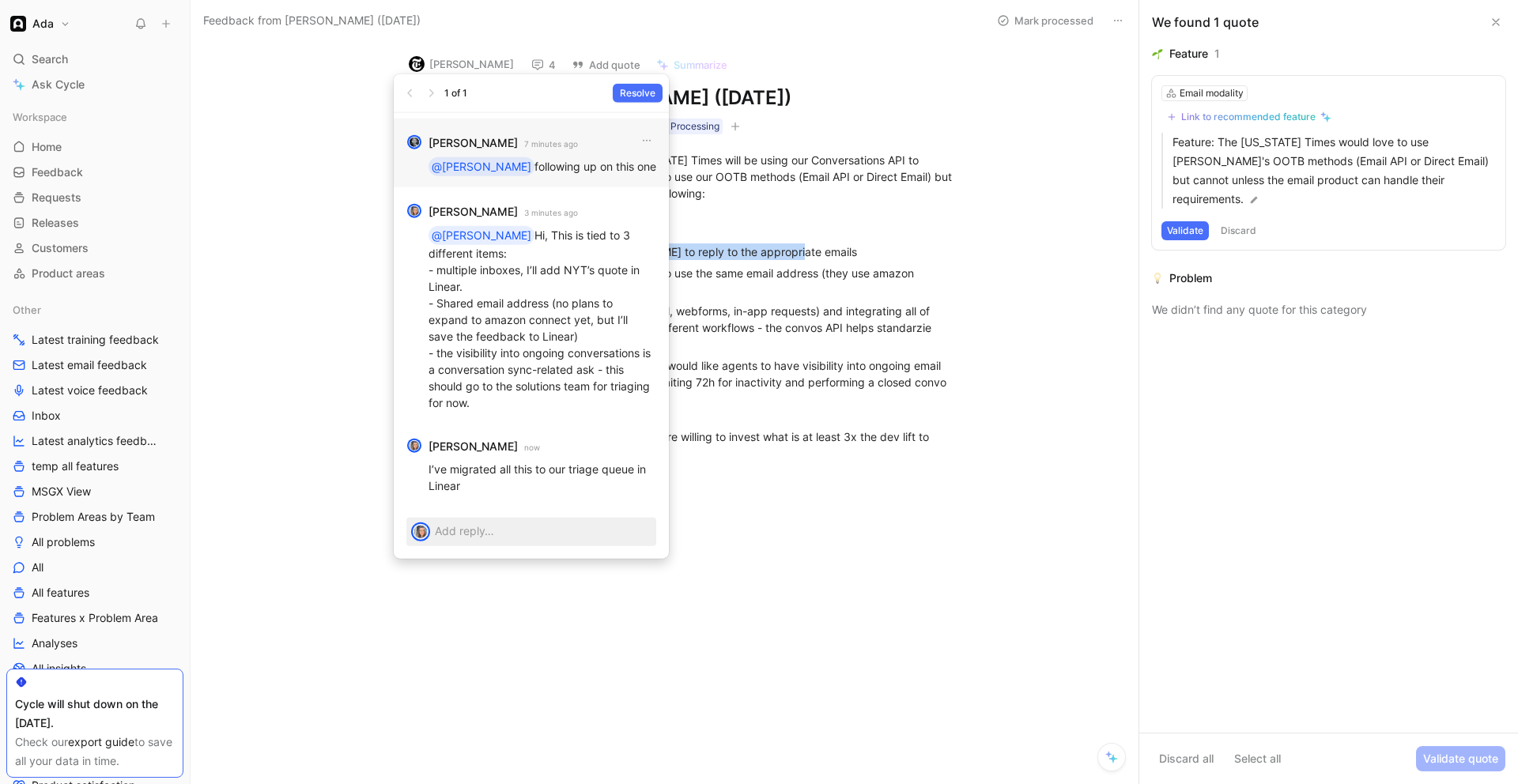
drag, startPoint x: 1095, startPoint y: 366, endPoint x: 949, endPoint y: 374, distance: 146.2
